Goal: Transaction & Acquisition: Purchase product/service

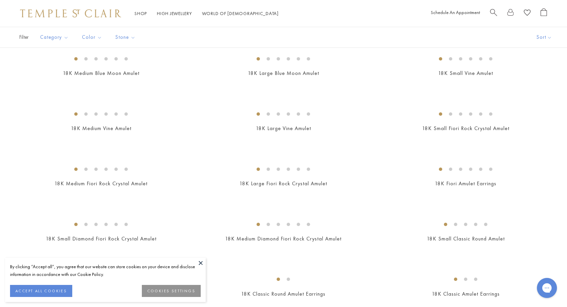
scroll to position [203, 0]
click at [57, 289] on button "ACCEPT ALL COOKIES" at bounding box center [41, 291] width 62 height 12
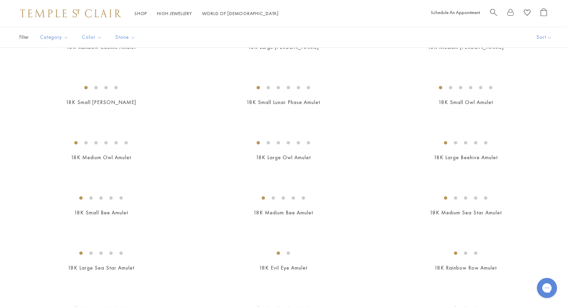
scroll to position [780, 0]
click at [0, 0] on img at bounding box center [0, 0] width 0 height 0
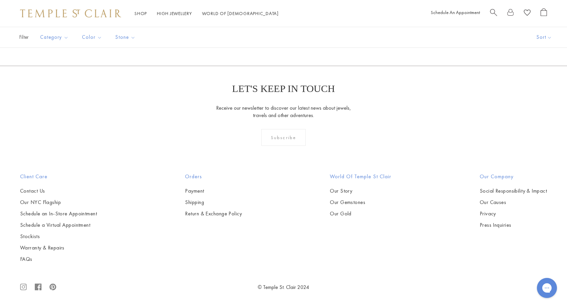
scroll to position [1851, 0]
click at [0, 0] on img at bounding box center [0, 0] width 0 height 0
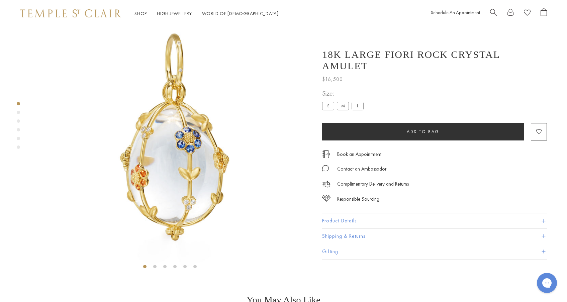
click at [343, 102] on label "M" at bounding box center [343, 106] width 12 height 8
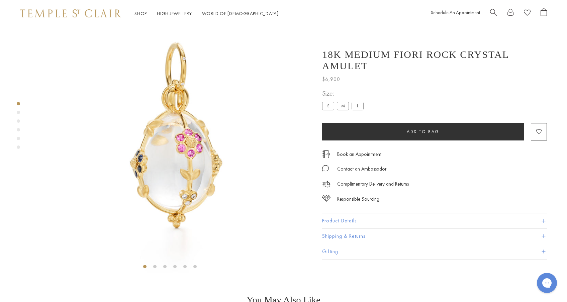
click at [360, 102] on label "L" at bounding box center [357, 106] width 12 height 8
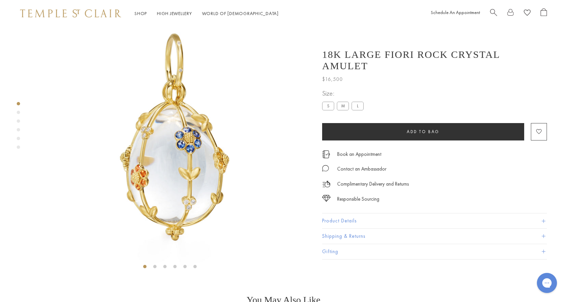
click at [329, 102] on label "S" at bounding box center [328, 106] width 12 height 8
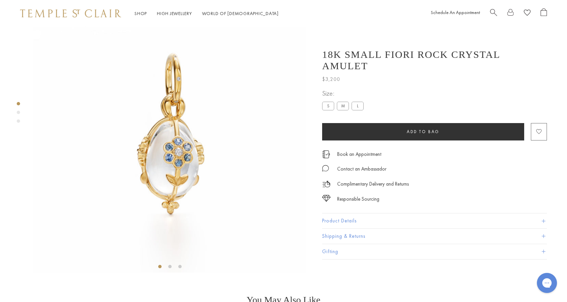
click at [540, 129] on image "button" at bounding box center [538, 131] width 5 height 5
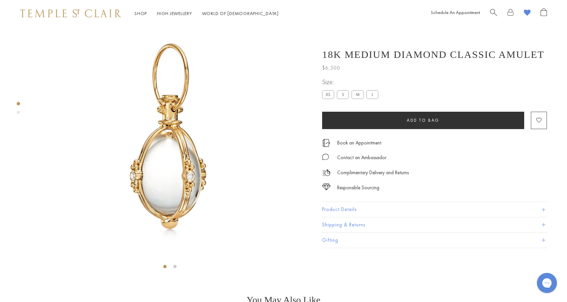
click at [342, 94] on label "S" at bounding box center [343, 94] width 12 height 8
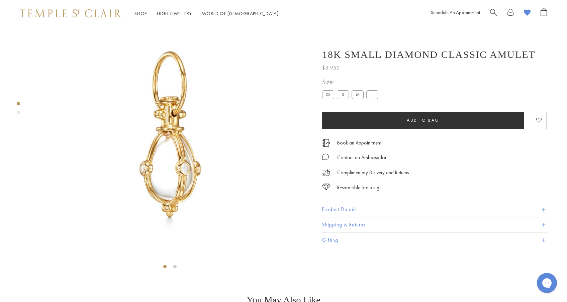
click at [327, 94] on label "XS" at bounding box center [328, 94] width 12 height 8
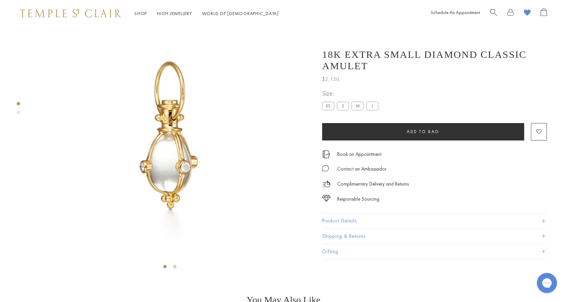
click at [346, 102] on label "S" at bounding box center [343, 106] width 12 height 8
